Goal: Task Accomplishment & Management: Manage account settings

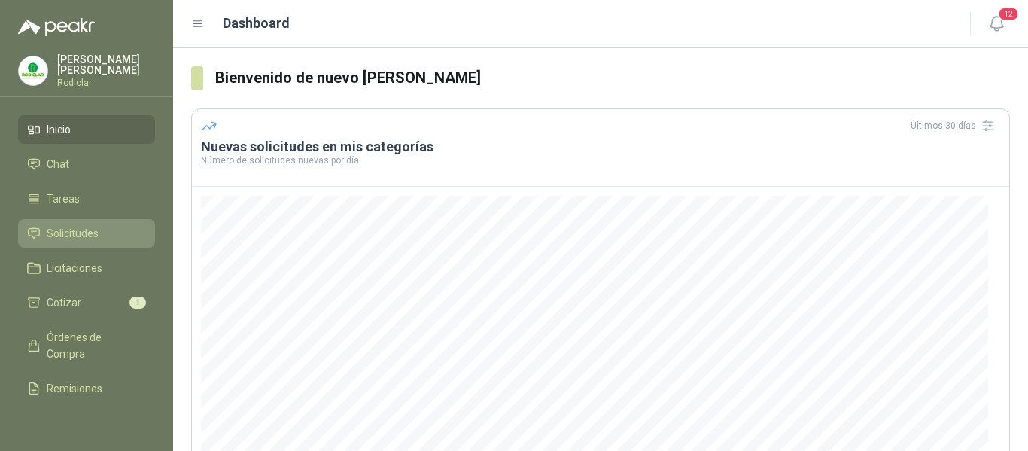
click at [68, 230] on span "Solicitudes" at bounding box center [73, 233] width 52 height 17
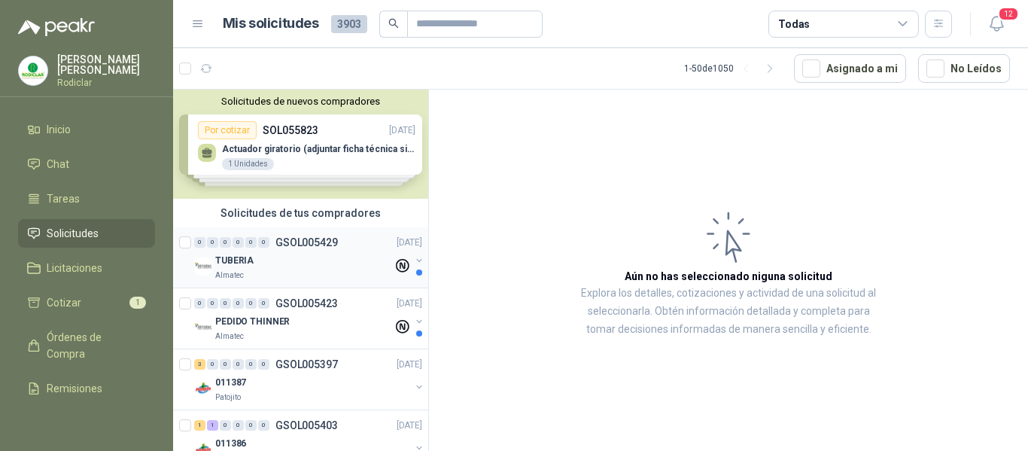
click at [306, 274] on div "Almatec" at bounding box center [304, 275] width 178 height 12
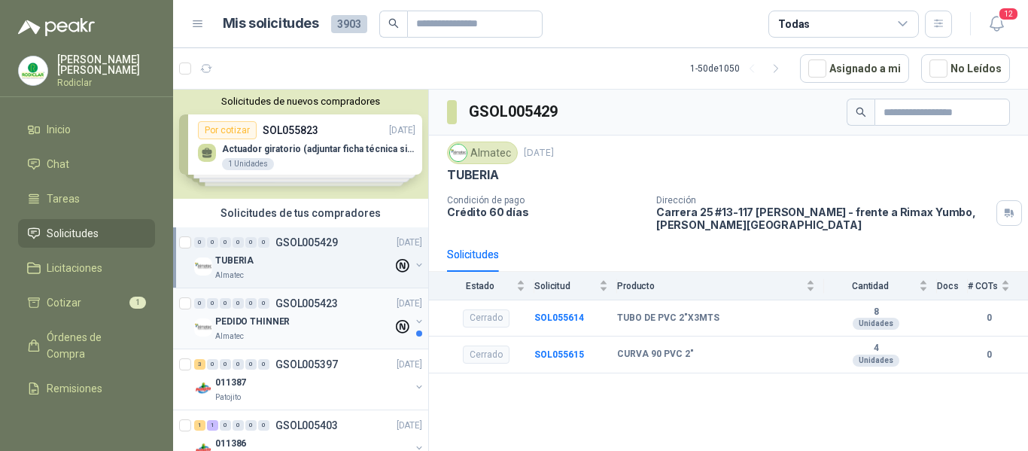
click at [320, 331] on div "Almatec" at bounding box center [304, 336] width 178 height 12
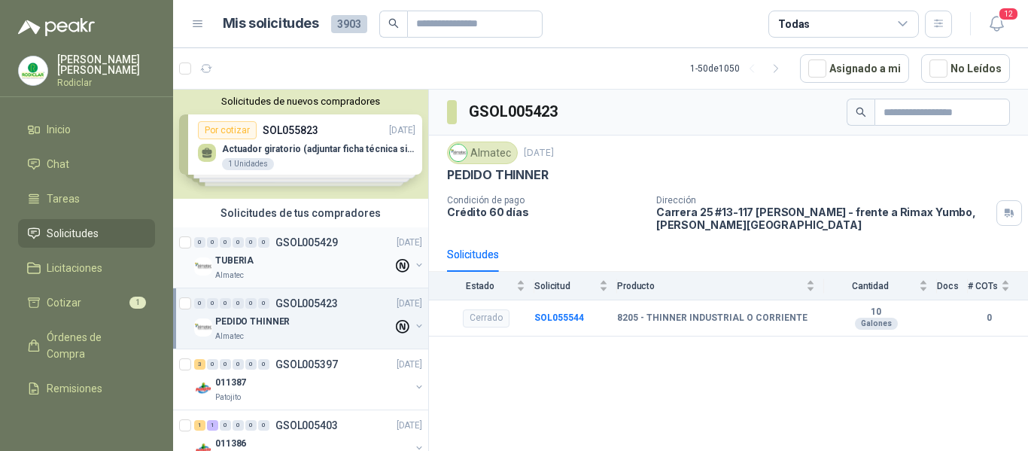
click at [310, 265] on div "TUBERIA" at bounding box center [304, 260] width 178 height 18
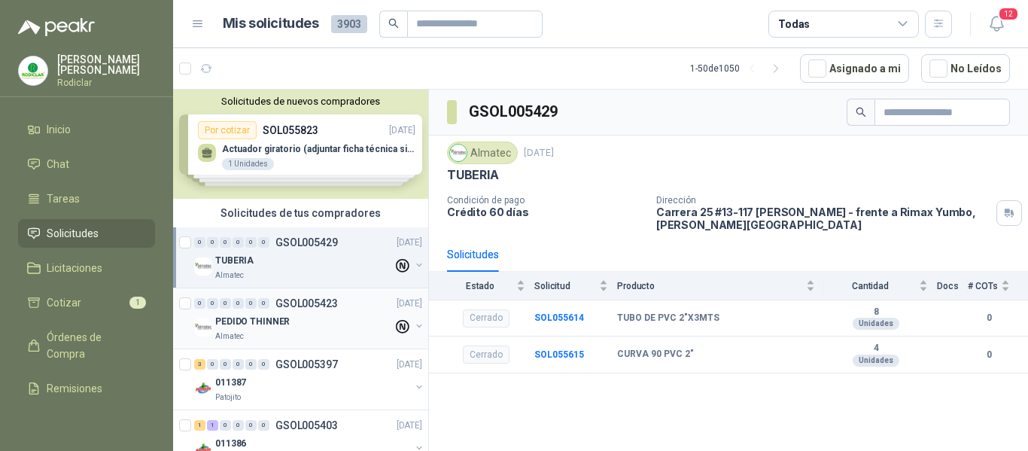
click at [329, 314] on div "PEDIDO THINNER" at bounding box center [304, 321] width 178 height 18
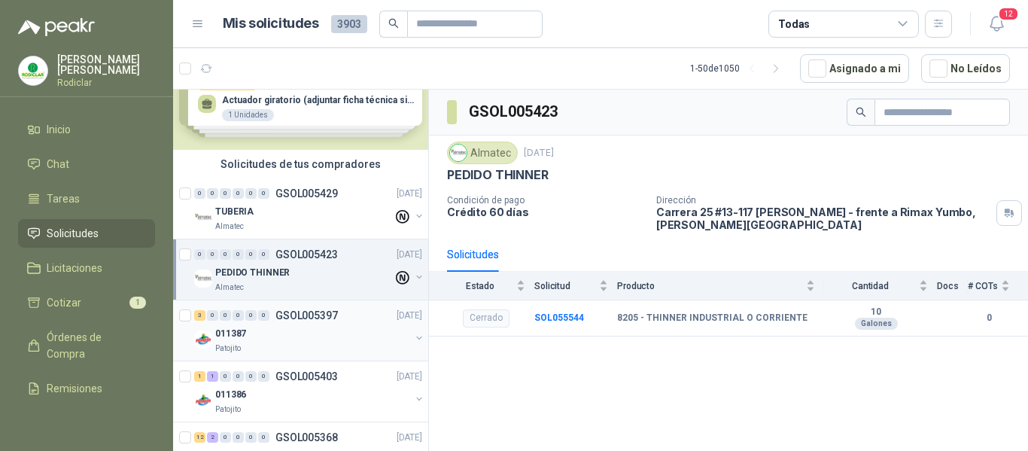
scroll to position [75, 0]
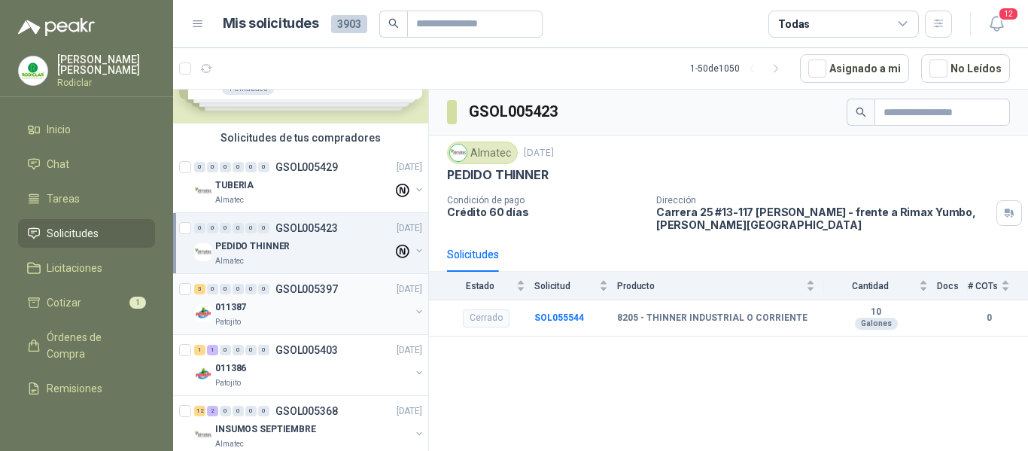
click at [328, 304] on div "011387" at bounding box center [312, 307] width 195 height 18
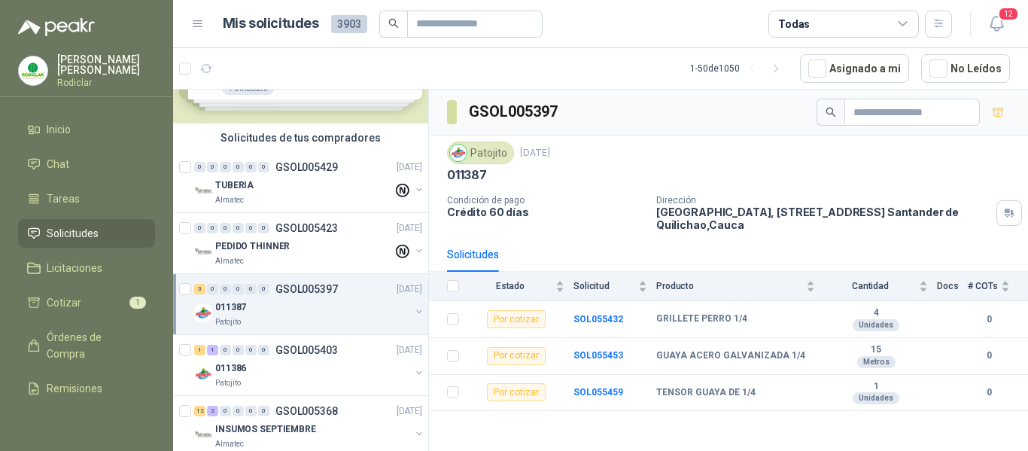
scroll to position [151, 0]
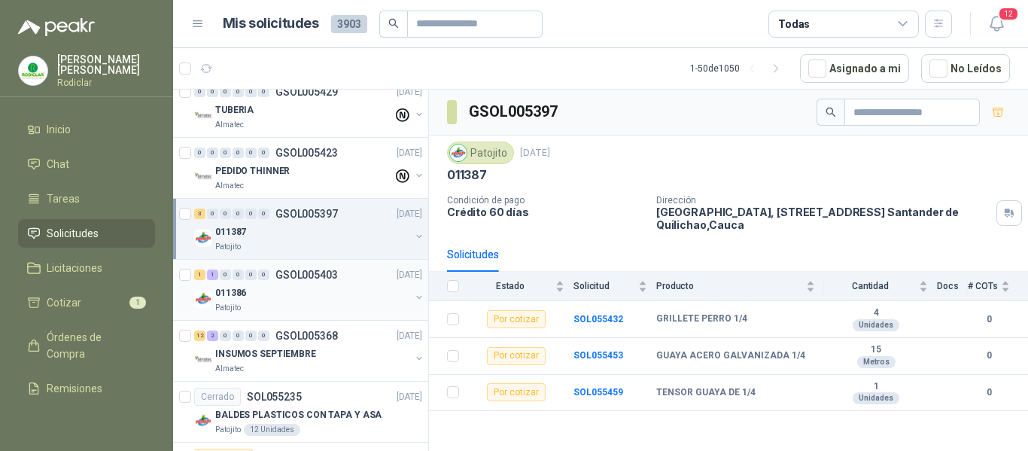
click at [327, 303] on div "Patojito" at bounding box center [312, 308] width 195 height 12
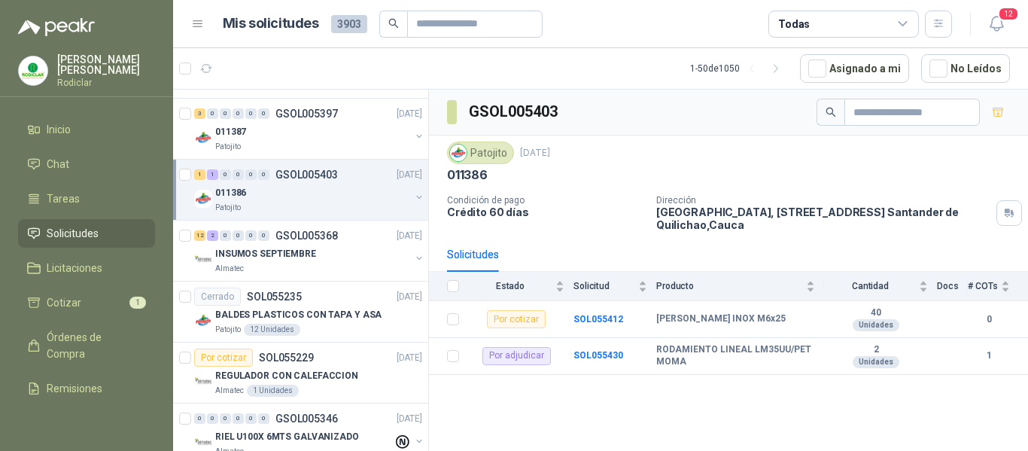
scroll to position [301, 0]
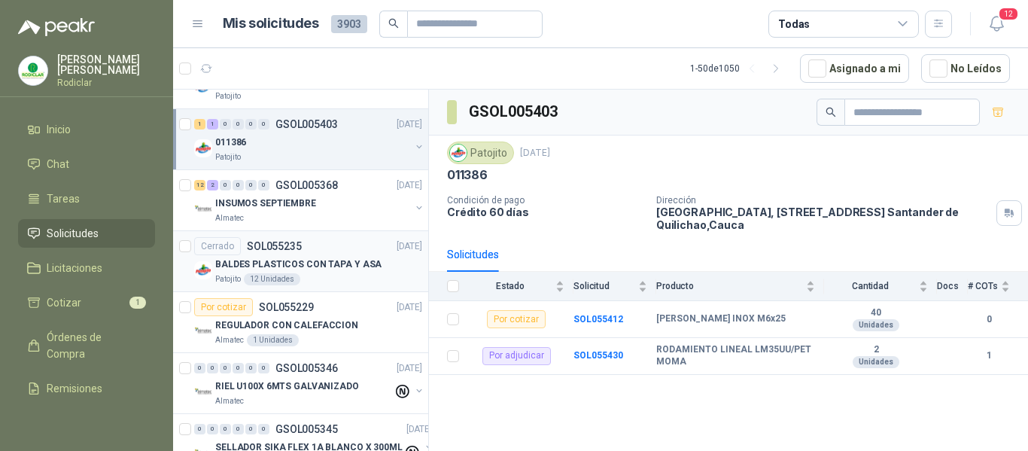
click at [352, 279] on div "Patojito 12 Unidades" at bounding box center [318, 279] width 207 height 12
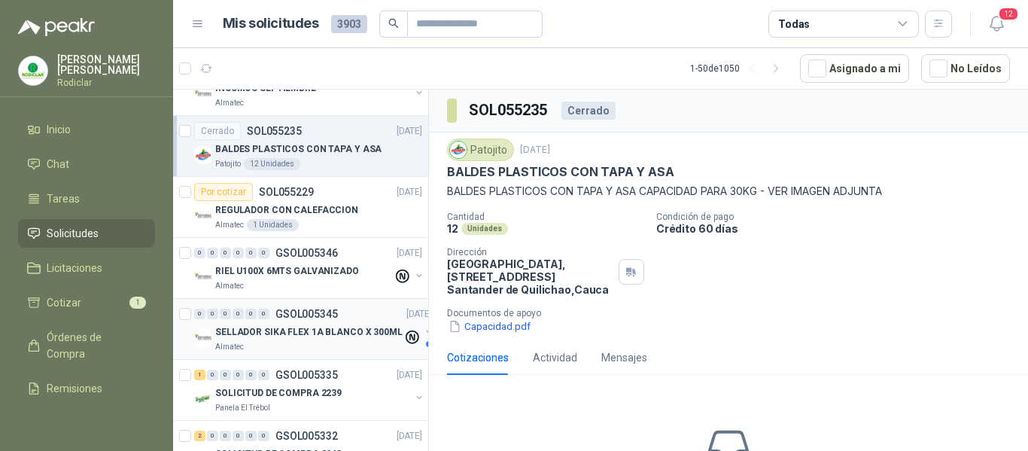
scroll to position [452, 0]
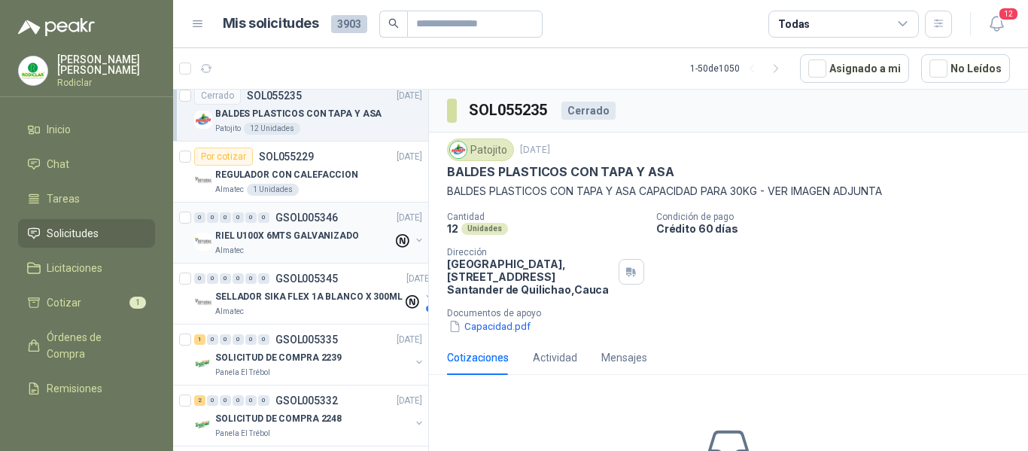
click at [315, 248] on div "Almatec" at bounding box center [304, 251] width 178 height 12
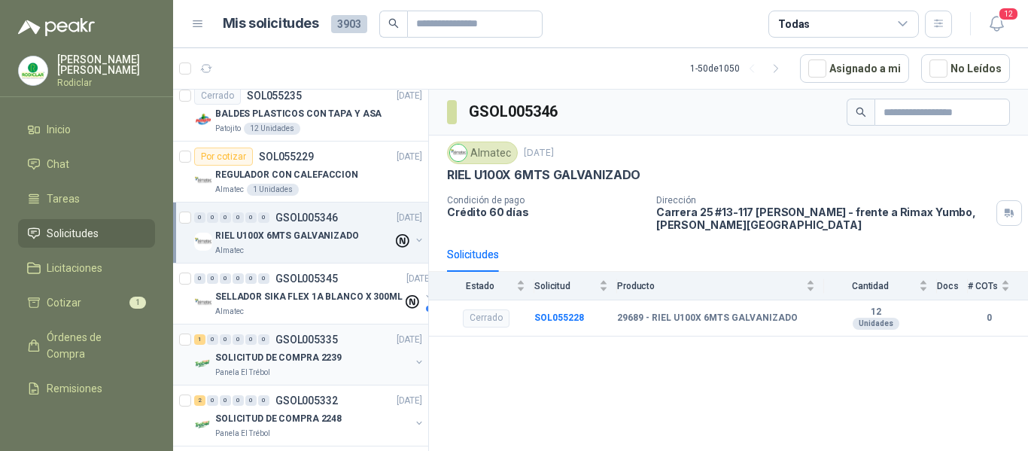
click at [349, 359] on div "SOLICITUD DE COMPRA 2239" at bounding box center [312, 358] width 195 height 18
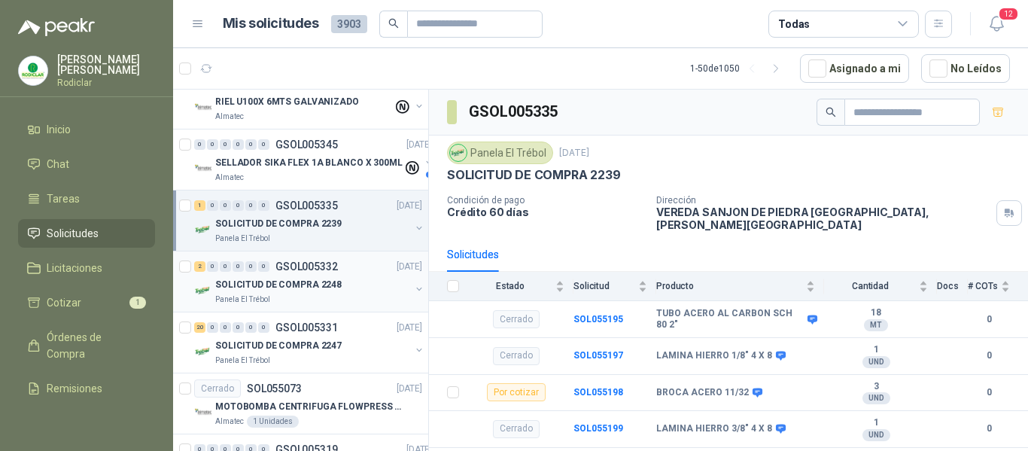
scroll to position [602, 0]
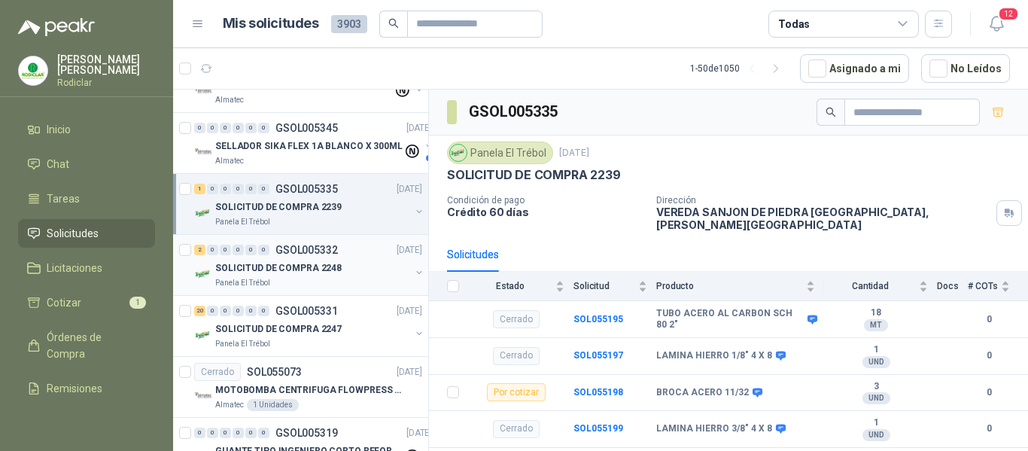
click at [358, 267] on div "SOLICITUD DE COMPRA 2248" at bounding box center [312, 268] width 195 height 18
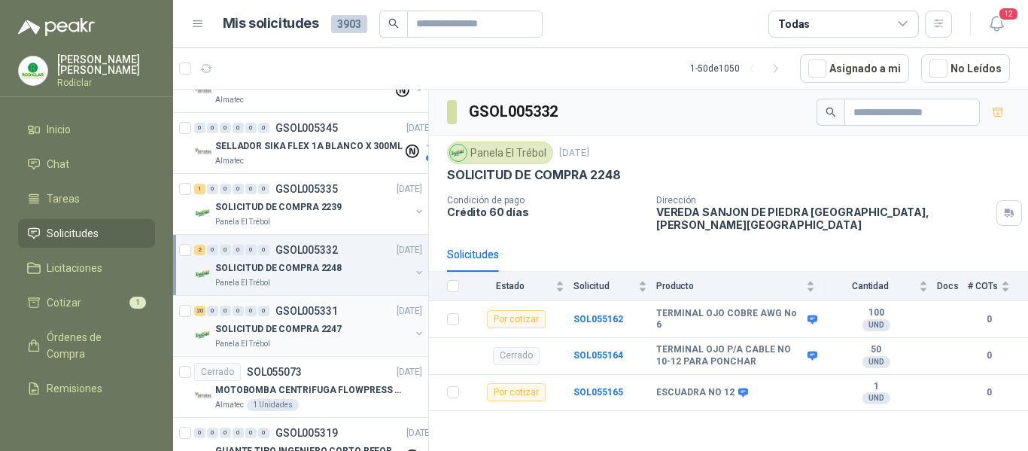
scroll to position [677, 0]
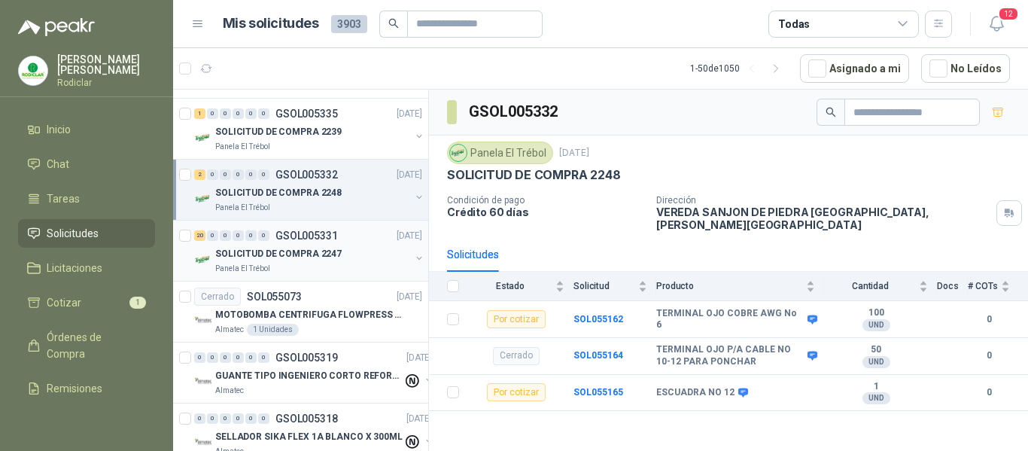
click at [330, 266] on div "Panela El Trébol" at bounding box center [312, 269] width 195 height 12
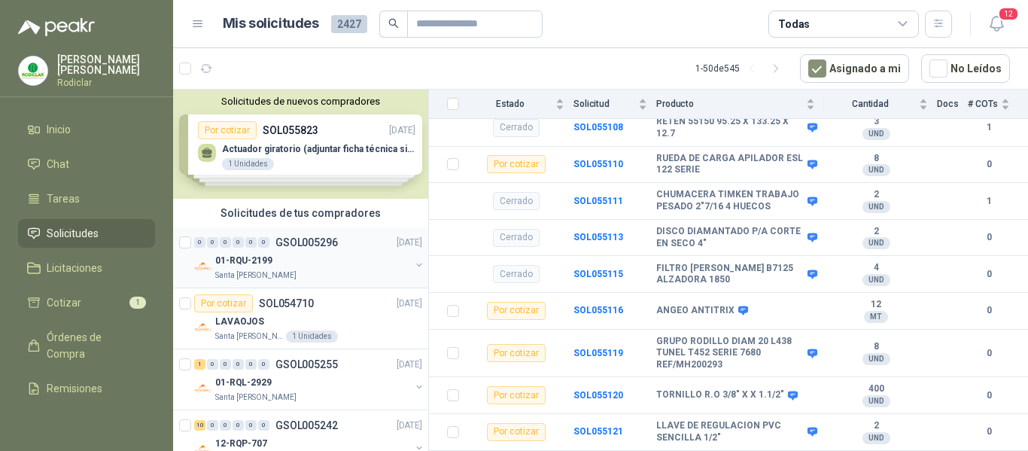
click at [334, 262] on div "01-RQU-2199" at bounding box center [312, 260] width 195 height 18
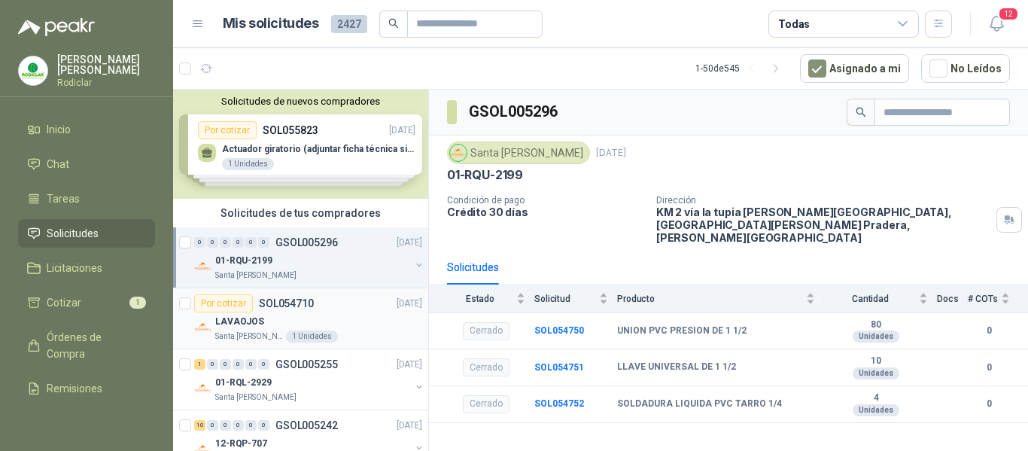
click at [363, 326] on div "LAVAOJOS" at bounding box center [318, 321] width 207 height 18
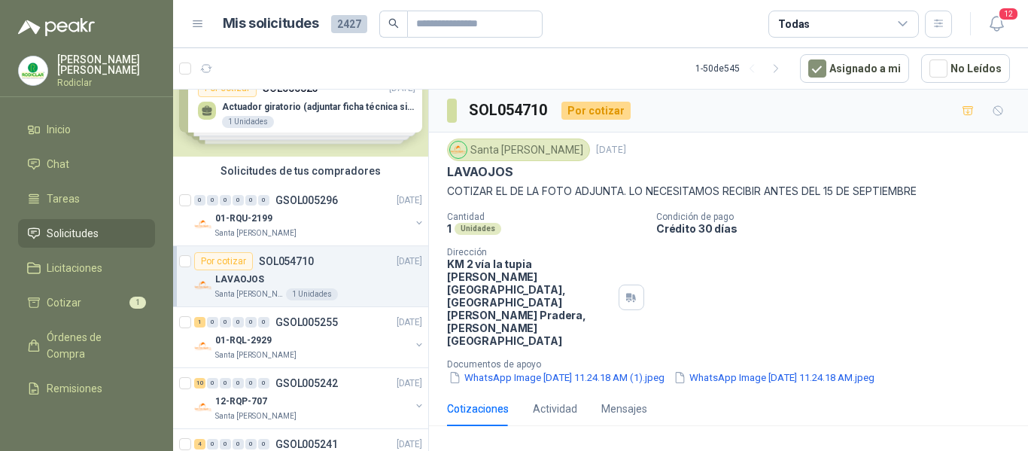
scroll to position [75, 0]
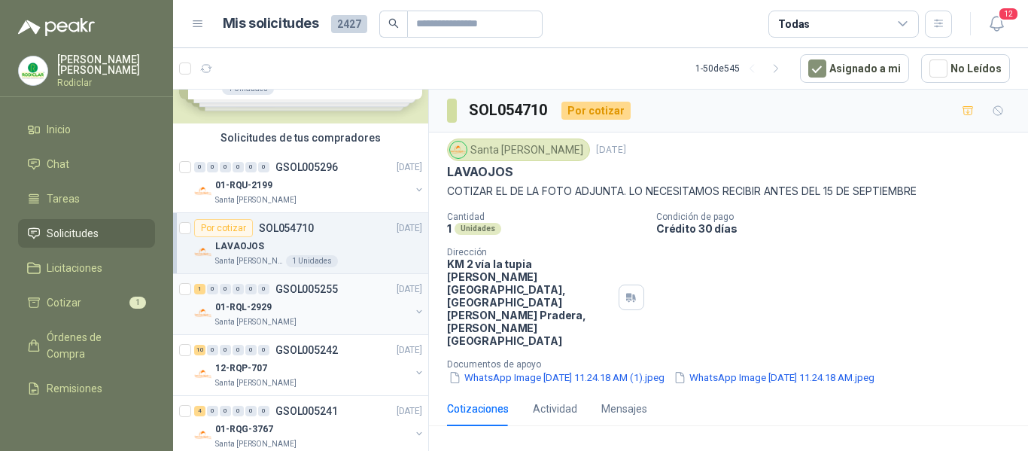
click at [358, 313] on div "01-RQL-2929" at bounding box center [312, 307] width 195 height 18
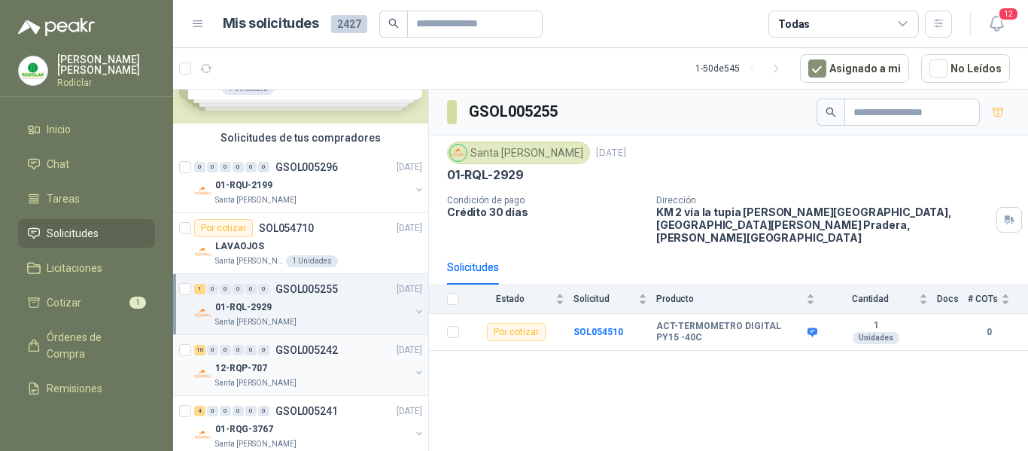
click at [337, 361] on div "12-RQP-707" at bounding box center [312, 368] width 195 height 18
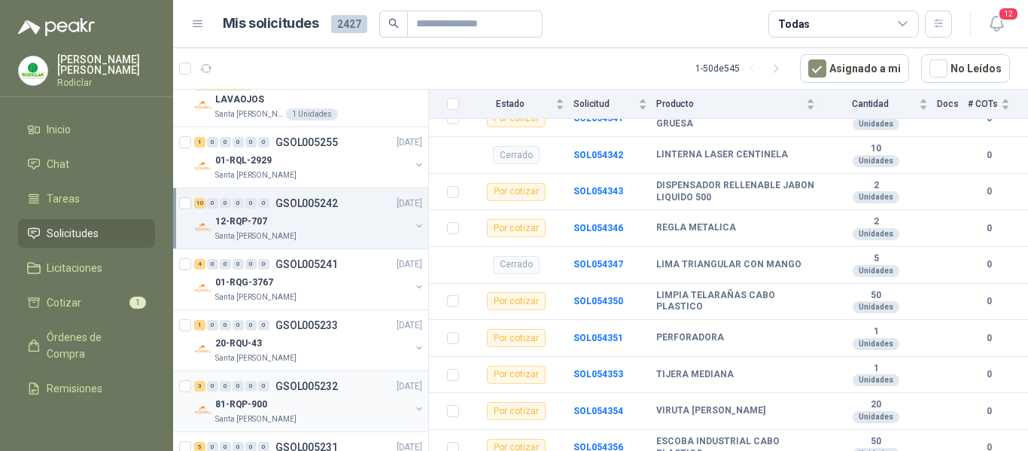
scroll to position [226, 0]
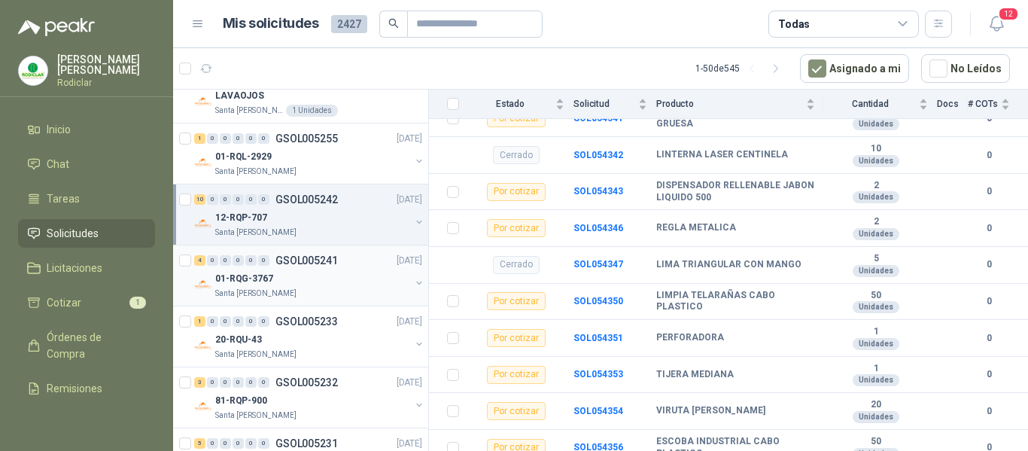
click at [330, 288] on div "Santa [PERSON_NAME]" at bounding box center [312, 294] width 195 height 12
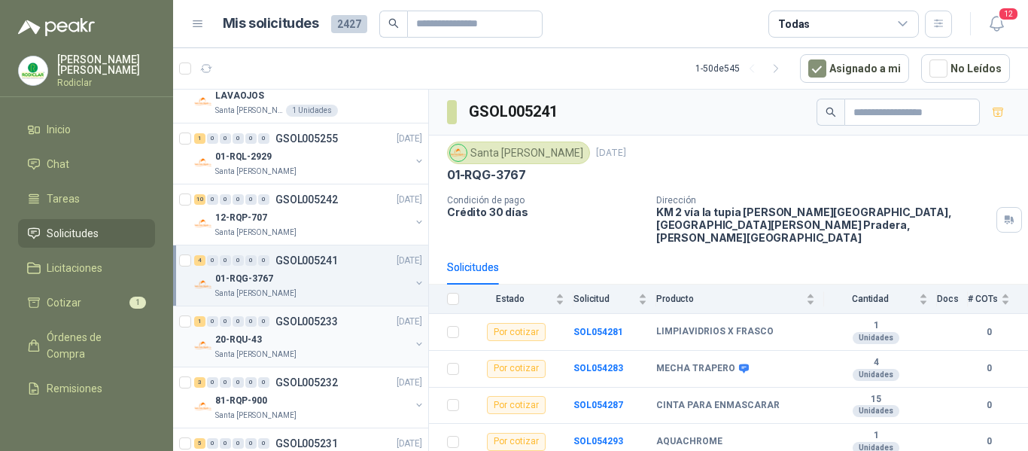
click at [336, 350] on div "Santa [PERSON_NAME]" at bounding box center [312, 355] width 195 height 12
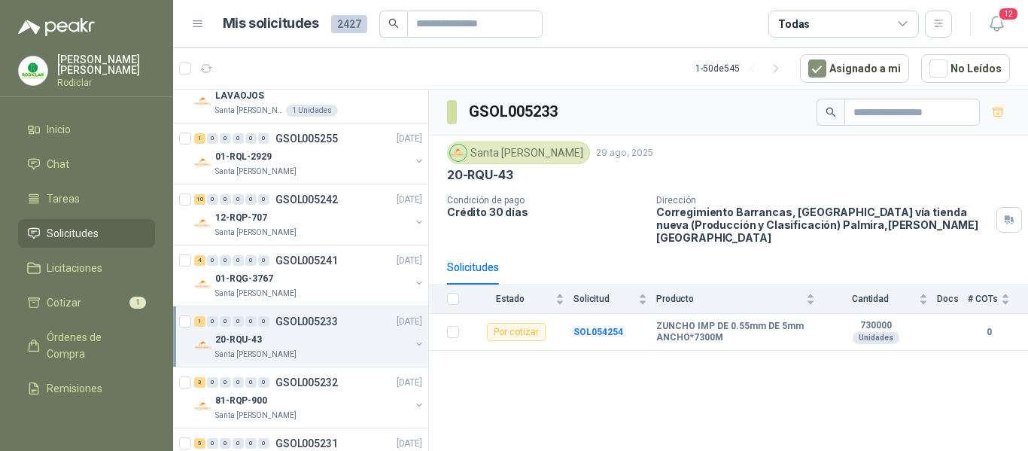
scroll to position [301, 0]
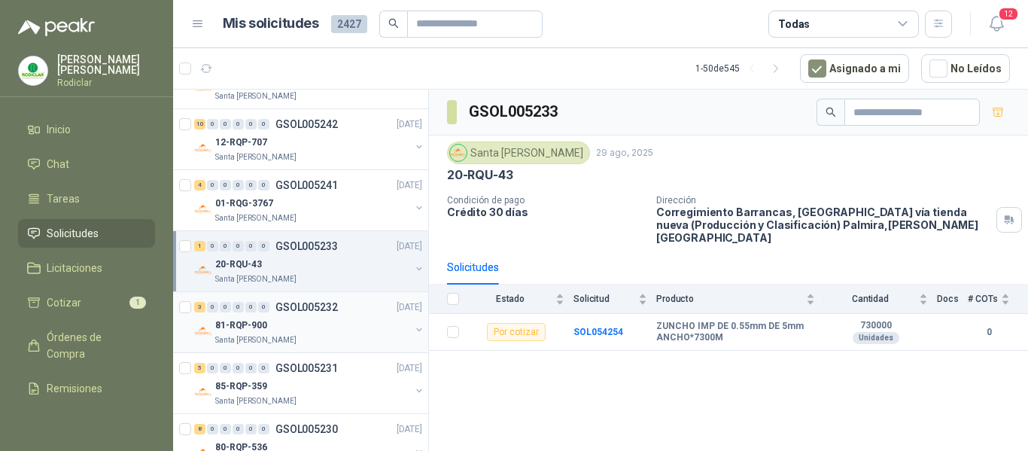
click at [336, 319] on div "81-RQP-900" at bounding box center [312, 325] width 195 height 18
